Goal: Transaction & Acquisition: Book appointment/travel/reservation

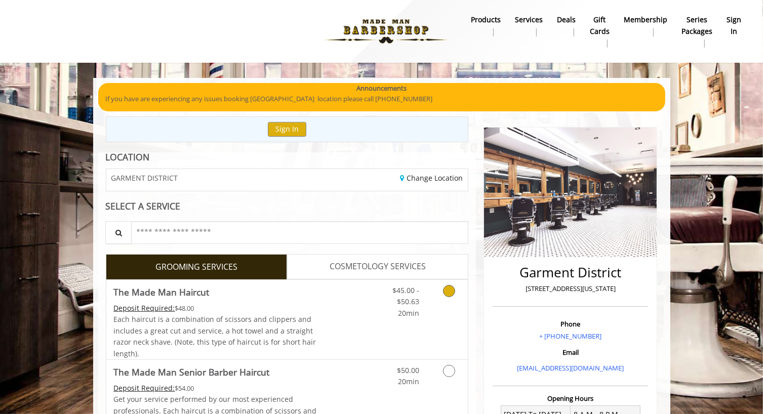
scroll to position [51, 0]
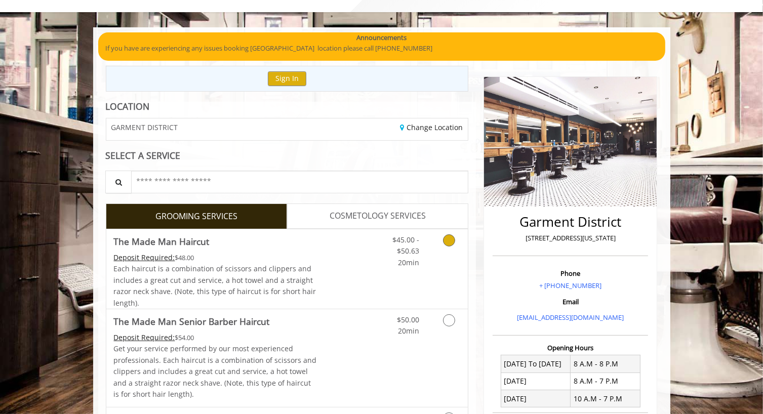
click at [449, 241] on icon "Grooming services" at bounding box center [449, 240] width 12 height 12
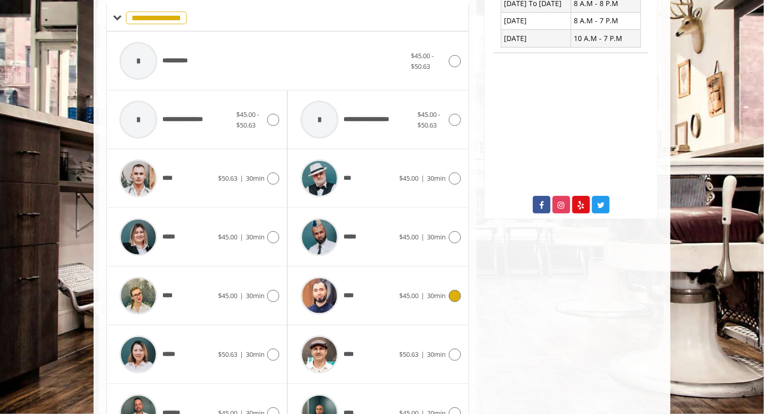
scroll to position [422, 0]
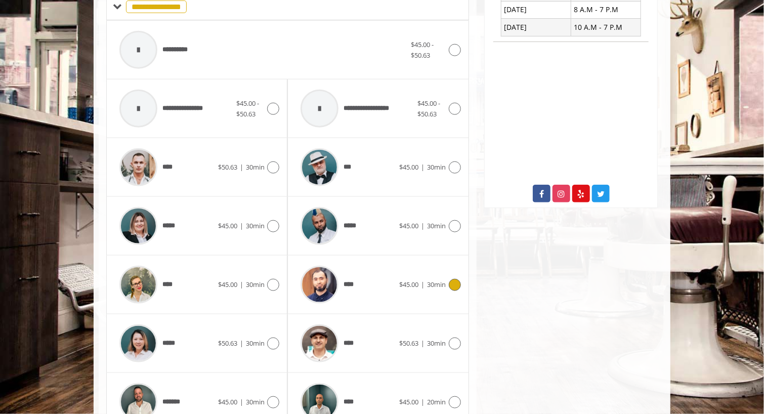
click at [454, 286] on icon at bounding box center [455, 285] width 12 height 12
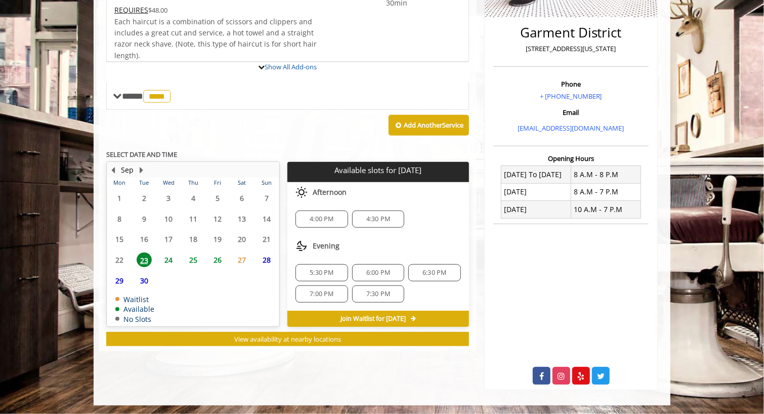
scroll to position [293, 0]
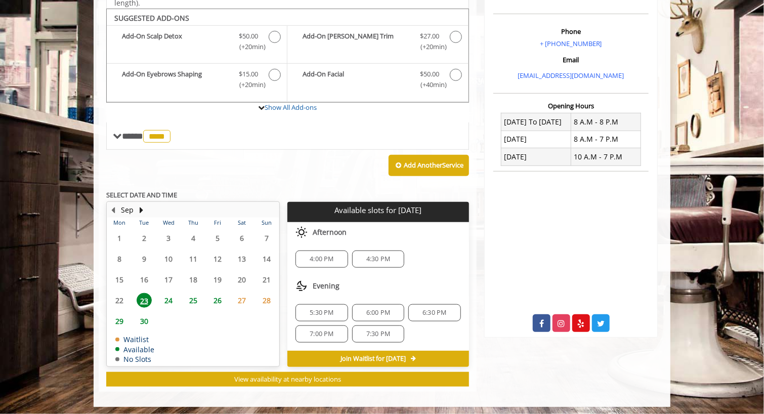
click at [314, 310] on span "5:30 PM" at bounding box center [322, 313] width 24 height 8
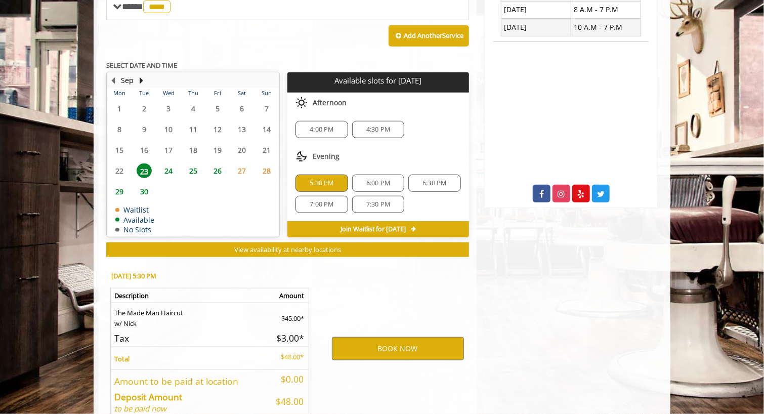
scroll to position [475, 0]
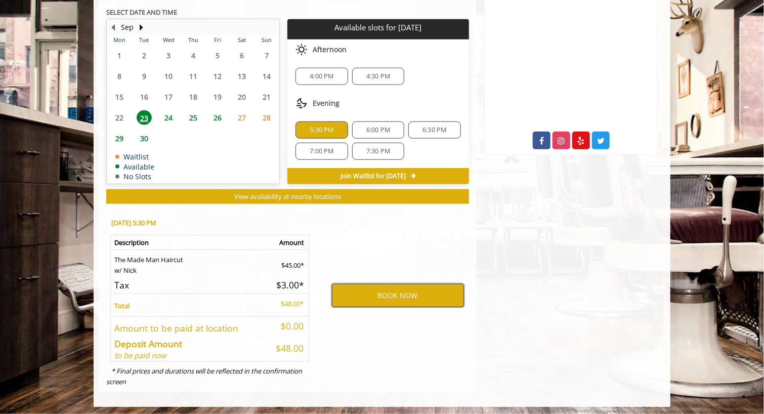
click at [362, 292] on button "BOOK NOW" at bounding box center [398, 295] width 132 height 23
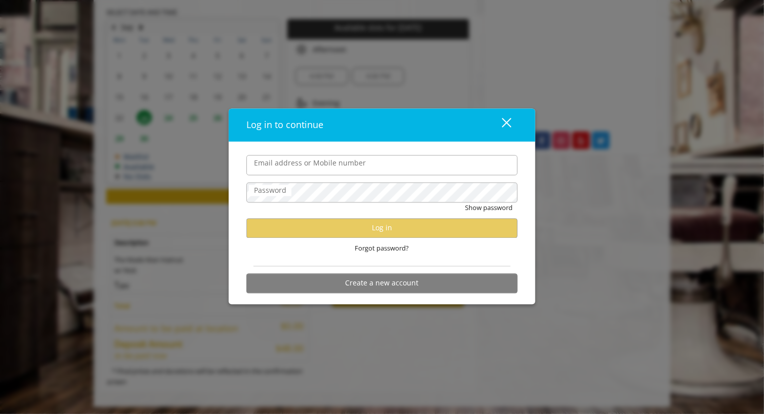
click at [277, 169] on input "Email address or Mobile number" at bounding box center [381, 165] width 271 height 20
type input "**********"
click at [352, 284] on button "Create a new account" at bounding box center [381, 283] width 271 height 20
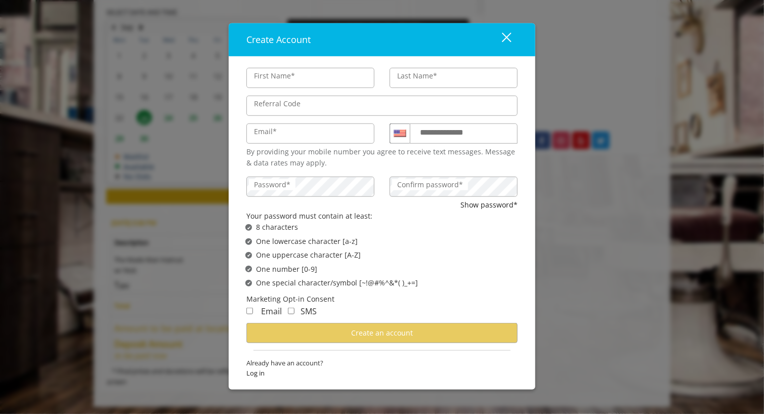
type input "*******"
click at [419, 81] on input "Last Name*" at bounding box center [454, 78] width 128 height 20
type input "*******"
click at [276, 136] on label "Email*" at bounding box center [265, 131] width 33 height 11
click at [276, 136] on input "Email*" at bounding box center [310, 134] width 128 height 20
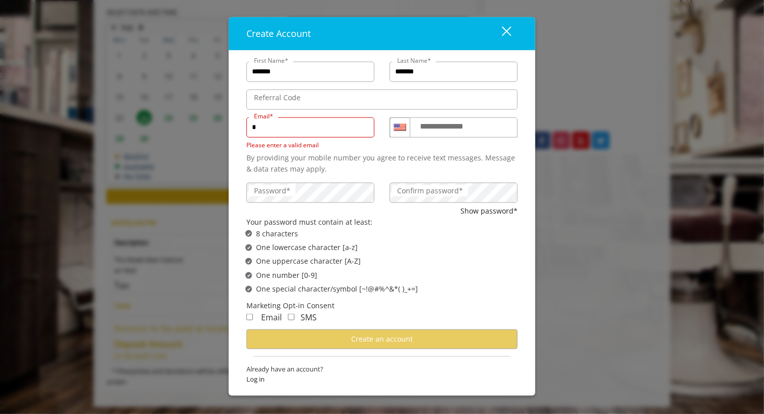
type input "**********"
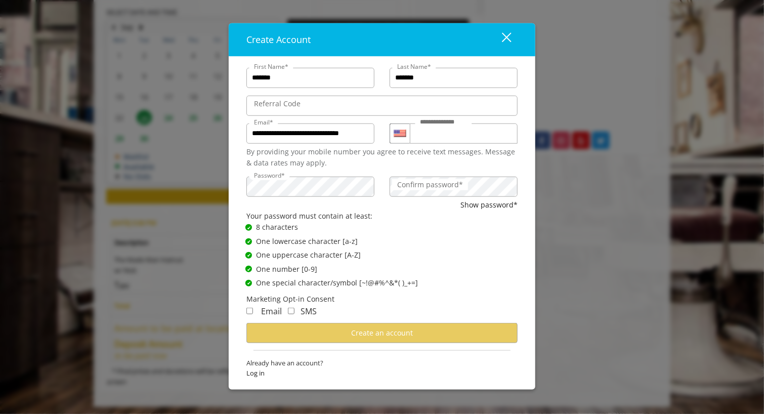
click at [443, 185] on label "Confirm password*" at bounding box center [430, 184] width 76 height 11
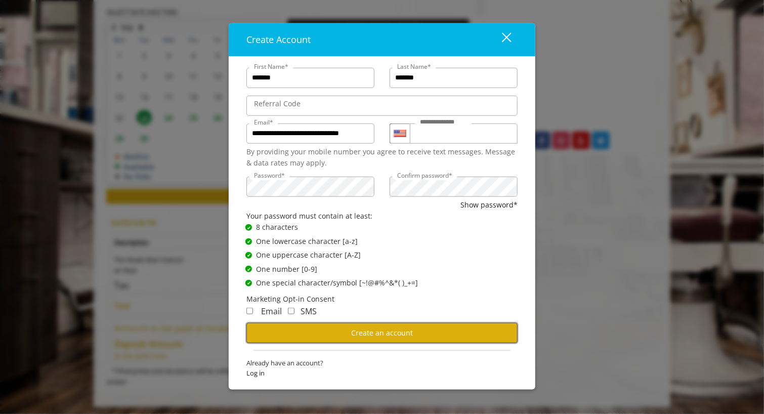
click at [371, 331] on span "Create an account" at bounding box center [382, 333] width 62 height 10
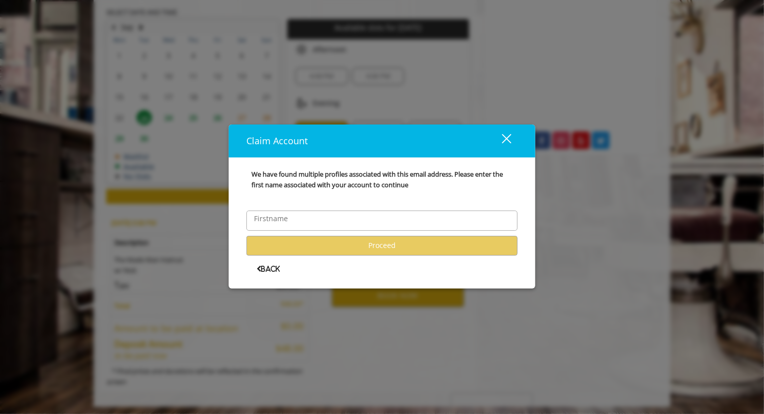
click at [267, 217] on label "Firstname" at bounding box center [271, 218] width 44 height 11
click at [267, 217] on input "Firstname" at bounding box center [381, 221] width 271 height 20
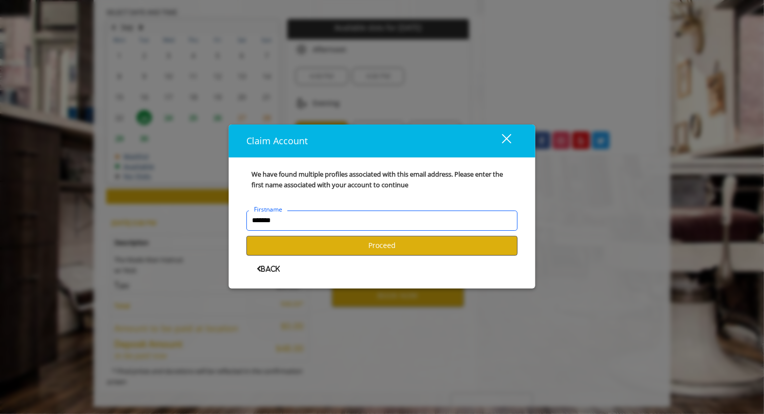
type input "*******"
click at [377, 246] on button "Proceed" at bounding box center [381, 246] width 271 height 20
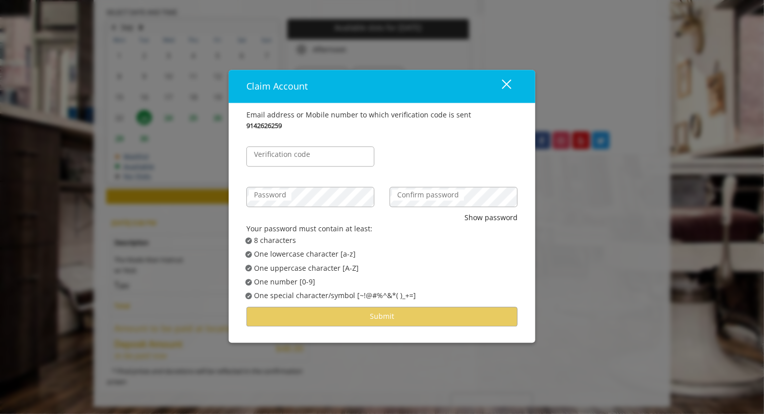
click at [262, 151] on label "Verification code" at bounding box center [282, 154] width 66 height 11
click at [262, 151] on input "Verification code" at bounding box center [310, 156] width 128 height 20
type input "******"
click at [283, 195] on label "Password" at bounding box center [270, 194] width 43 height 11
click at [422, 199] on label "Confirm password" at bounding box center [428, 194] width 72 height 11
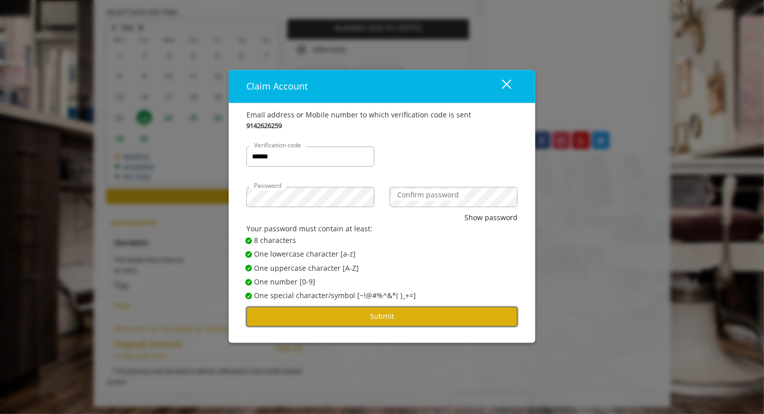
click at [395, 314] on button "Submit" at bounding box center [381, 317] width 271 height 20
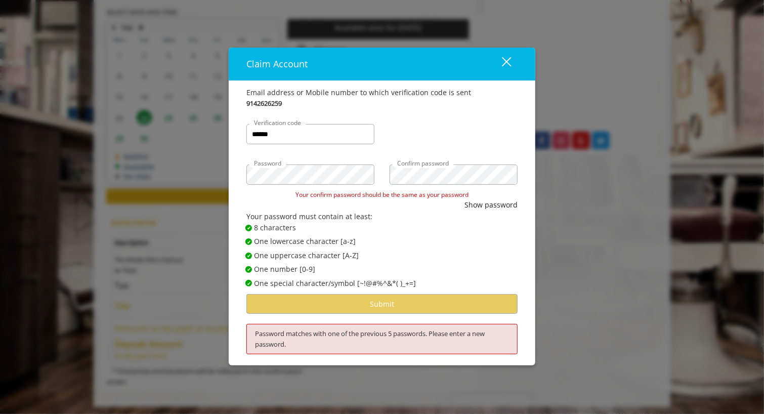
click at [509, 61] on div "close" at bounding box center [500, 63] width 20 height 15
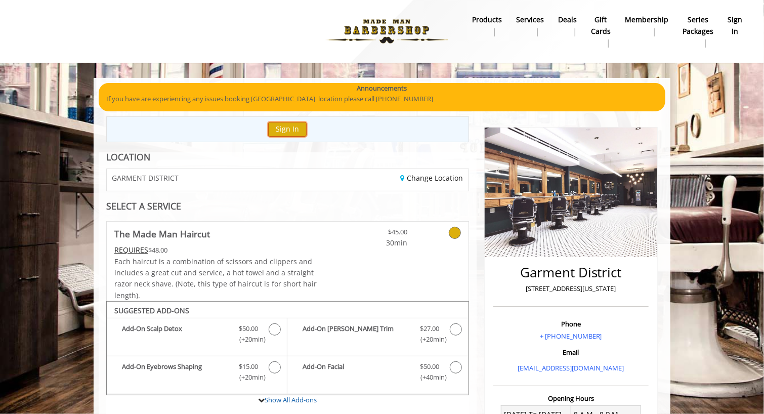
click at [277, 132] on button "Sign In" at bounding box center [287, 129] width 38 height 15
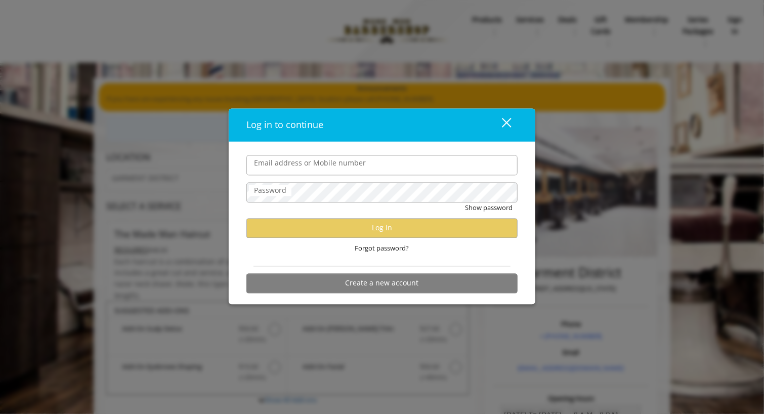
type input "**********"
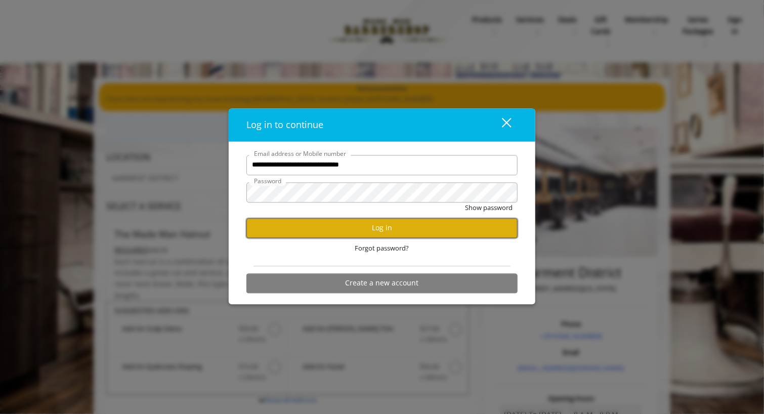
click at [275, 230] on button "Log in" at bounding box center [381, 228] width 271 height 20
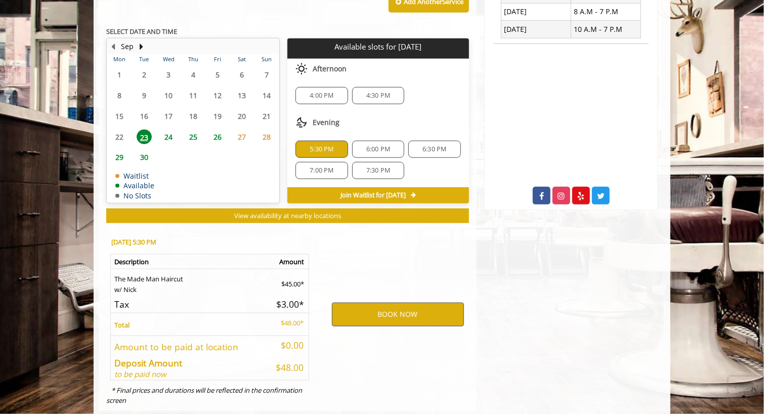
scroll to position [439, 0]
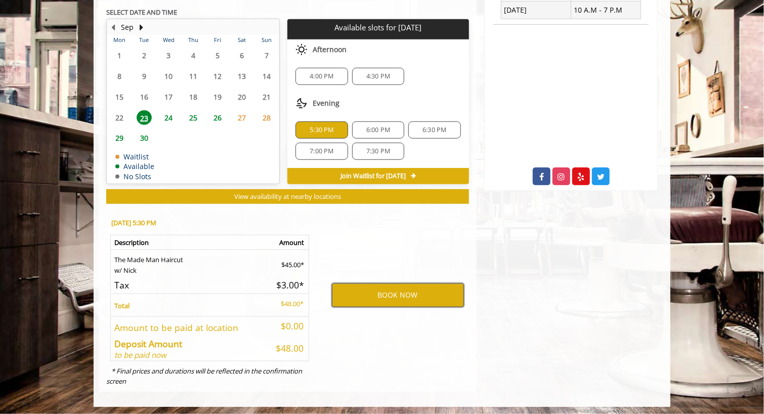
click at [387, 299] on button "BOOK NOW" at bounding box center [398, 294] width 132 height 23
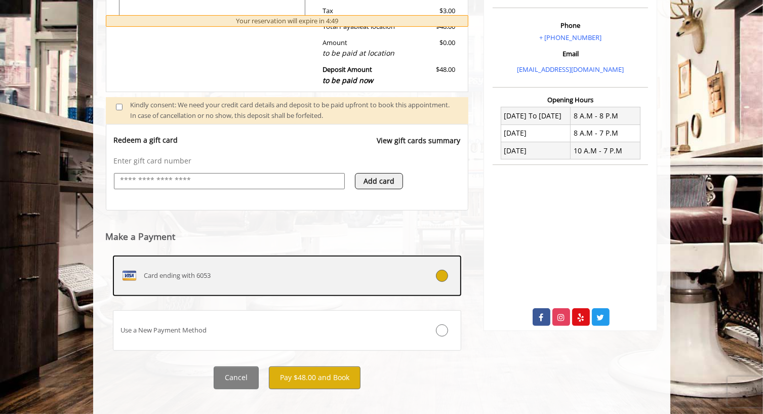
scroll to position [305, 0]
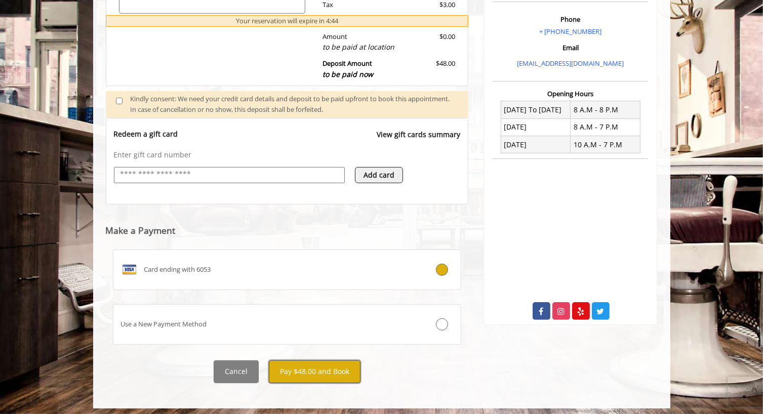
click at [298, 369] on button "Pay $48.00 and Book" at bounding box center [315, 371] width 92 height 23
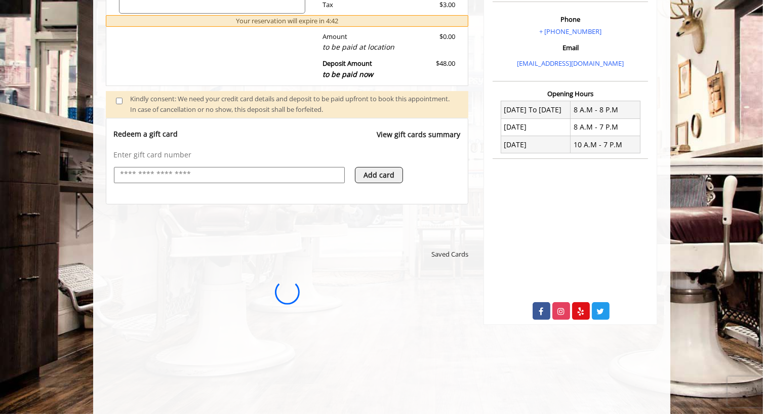
scroll to position [0, 0]
